Goal: Check status: Check status

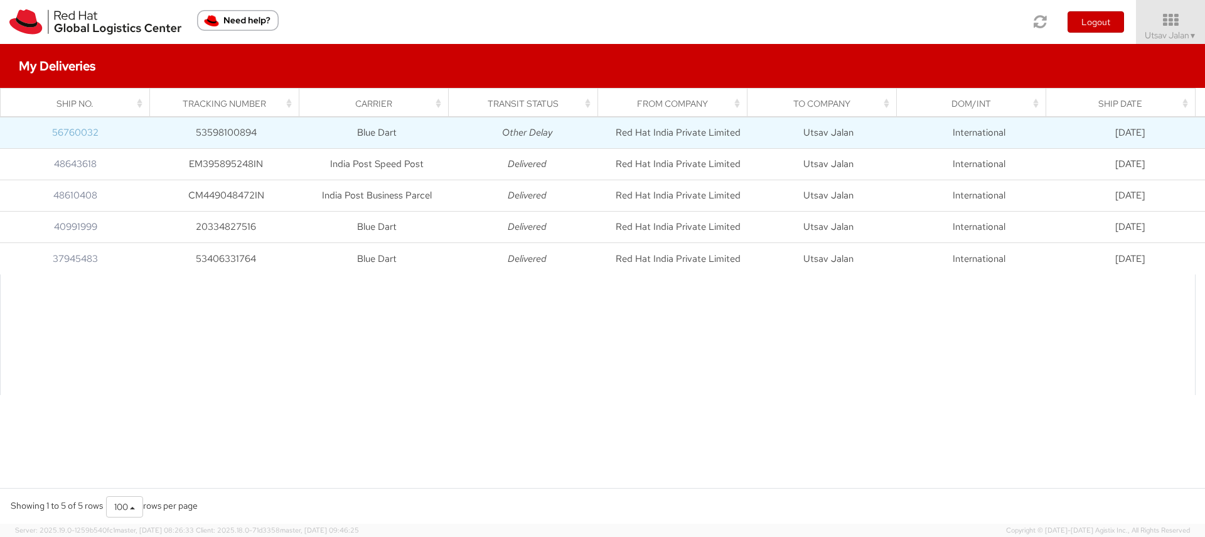
click at [69, 131] on link "56760032" at bounding box center [75, 132] width 46 height 13
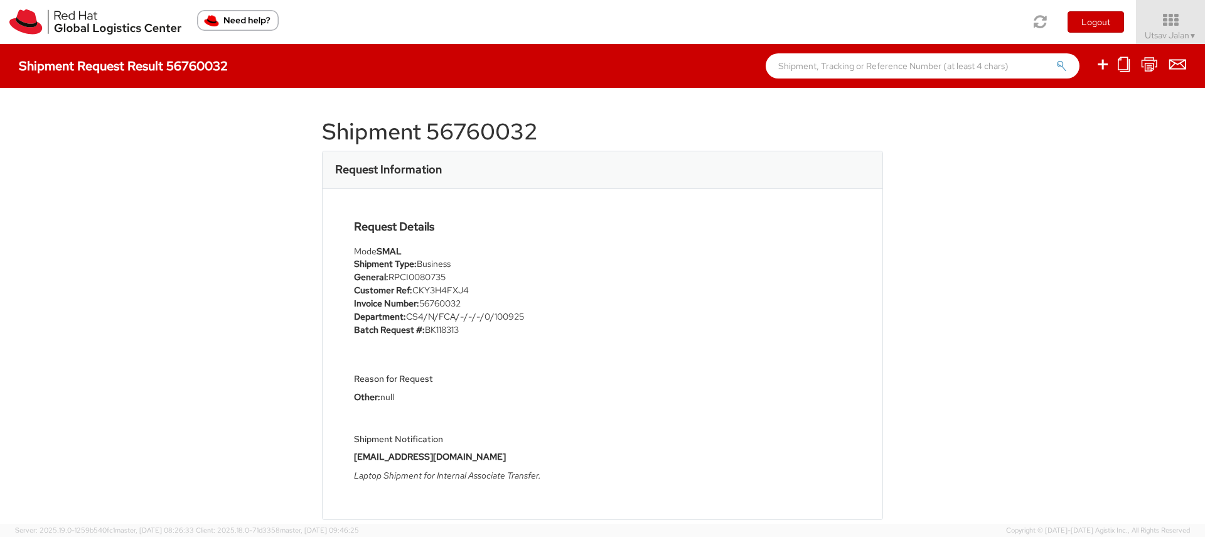
click at [453, 135] on h1 "Shipment 56760032" at bounding box center [602, 131] width 561 height 25
copy h1 "56760032"
